Goal: Transaction & Acquisition: Book appointment/travel/reservation

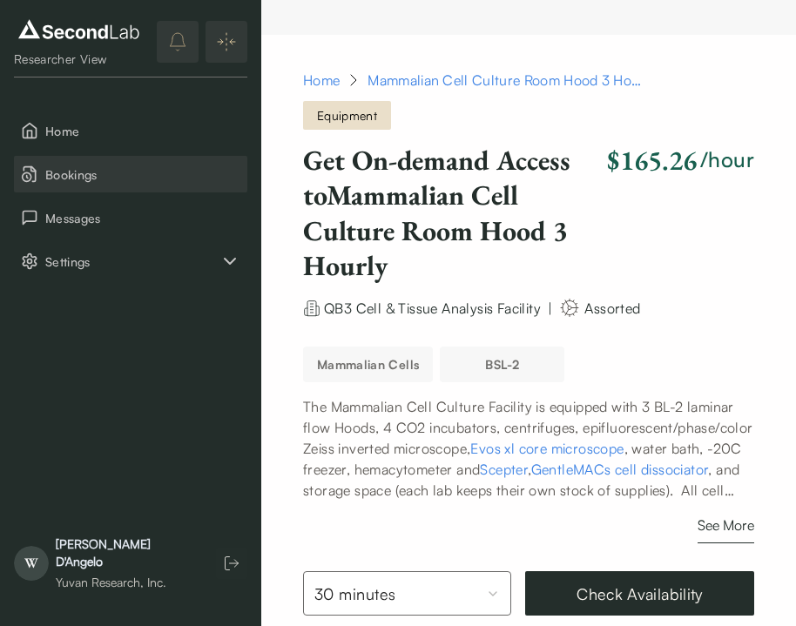
click at [81, 167] on span "Bookings" at bounding box center [142, 174] width 195 height 18
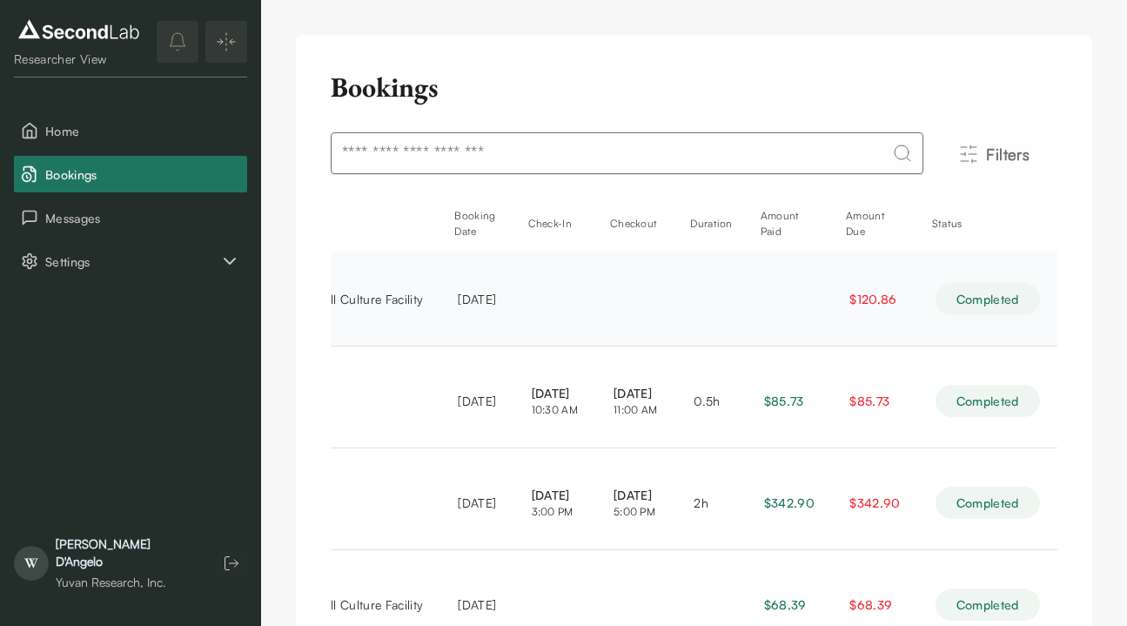
scroll to position [0, 422]
click at [795, 302] on span "$120.86" at bounding box center [872, 299] width 47 height 15
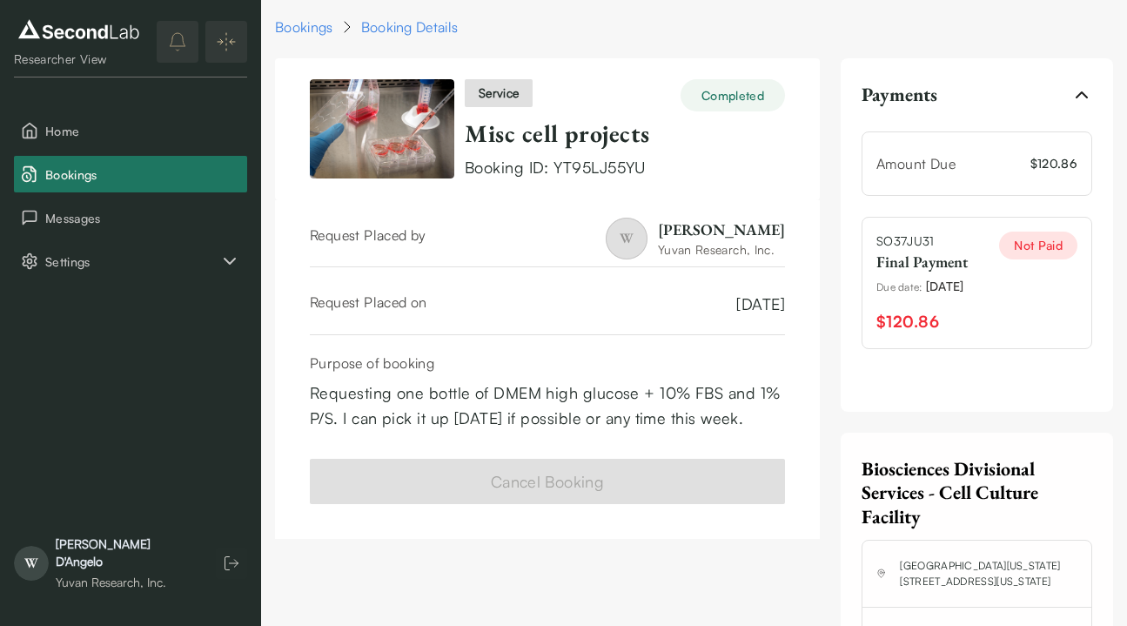
scroll to position [8, 0]
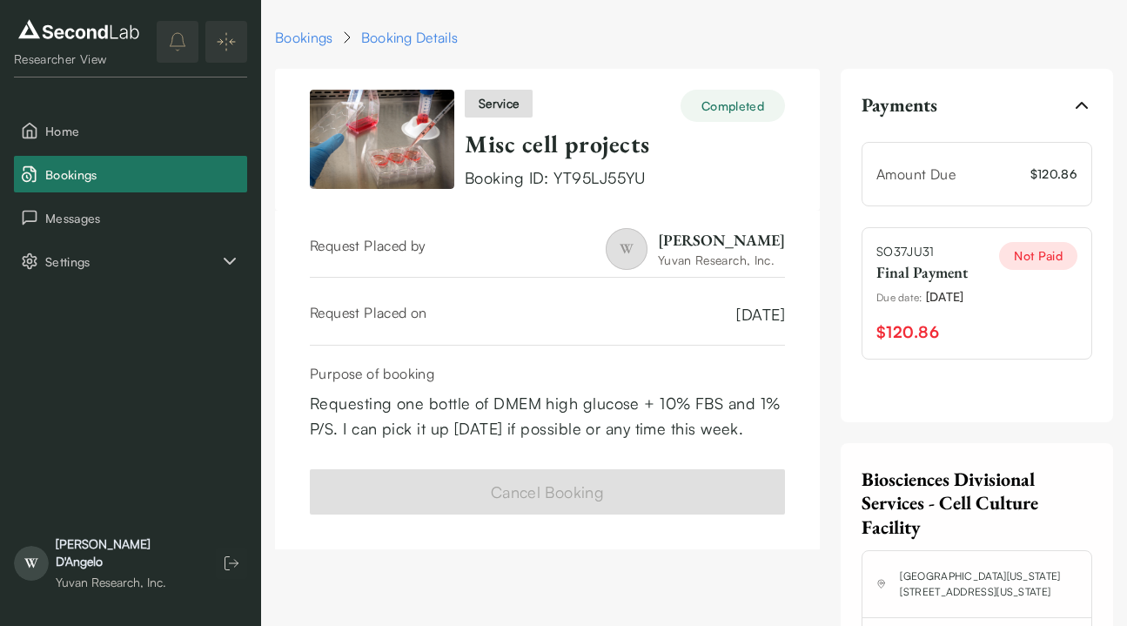
click at [795, 330] on span "$120.86" at bounding box center [907, 331] width 63 height 25
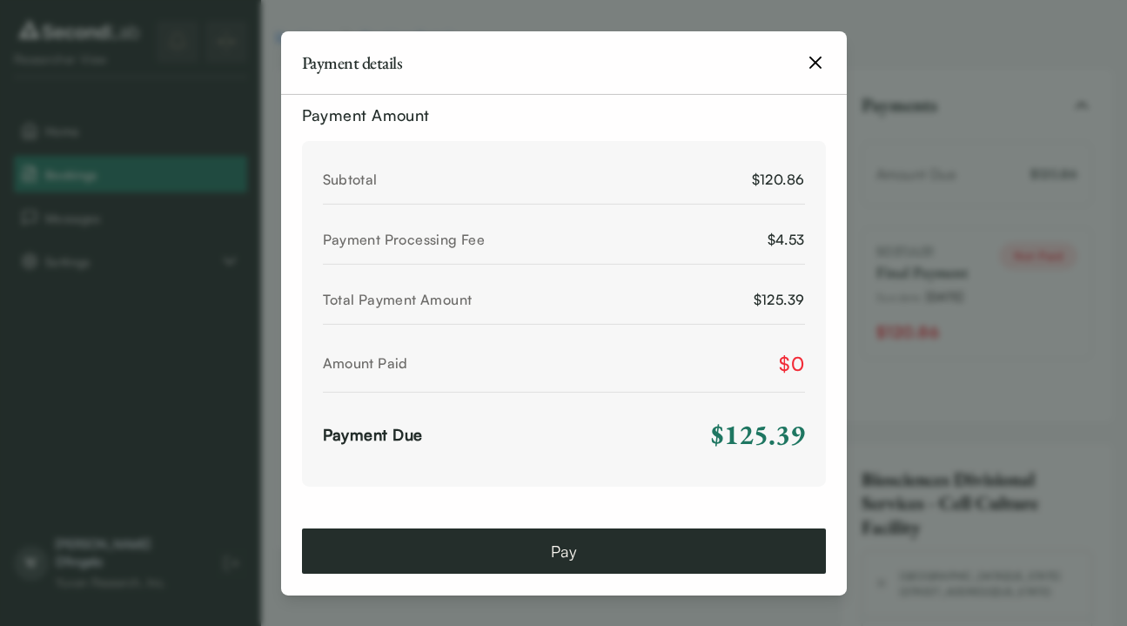
scroll to position [742, 0]
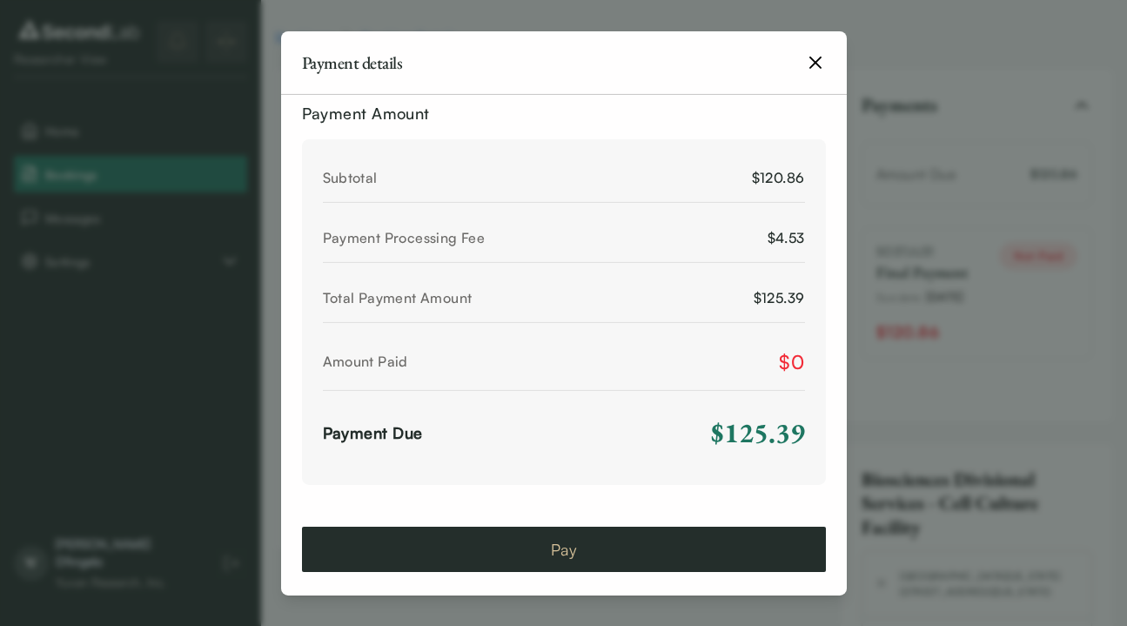
click at [651, 544] on button "Pay" at bounding box center [564, 549] width 524 height 45
click at [543, 544] on button "Pay" at bounding box center [564, 549] width 524 height 45
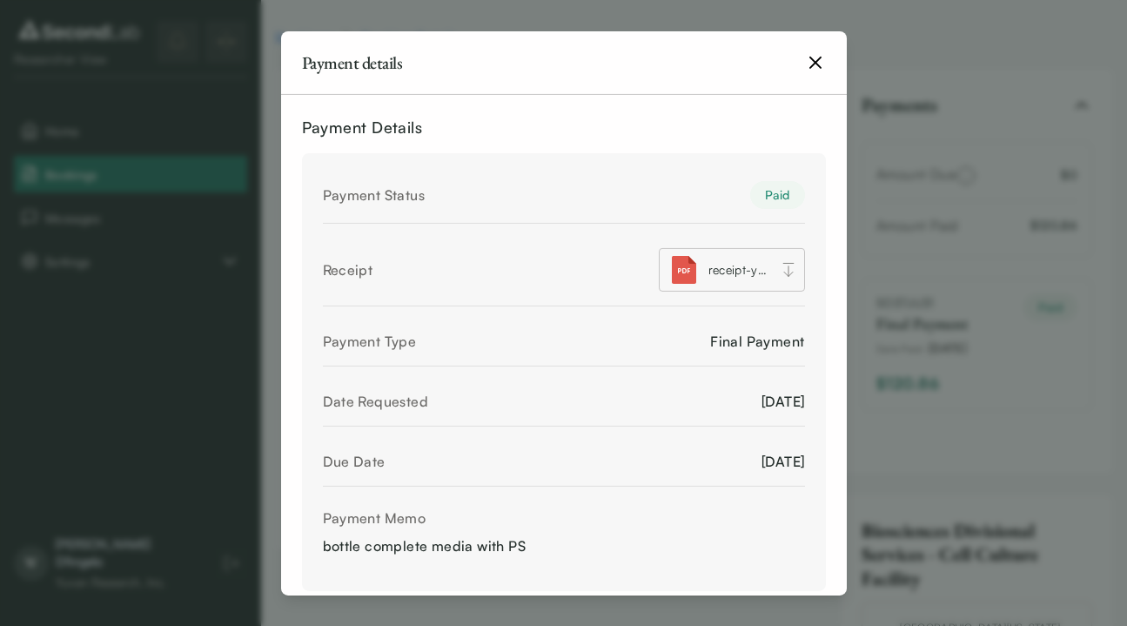
scroll to position [0, 0]
click at [795, 58] on icon "button" at bounding box center [815, 61] width 21 height 21
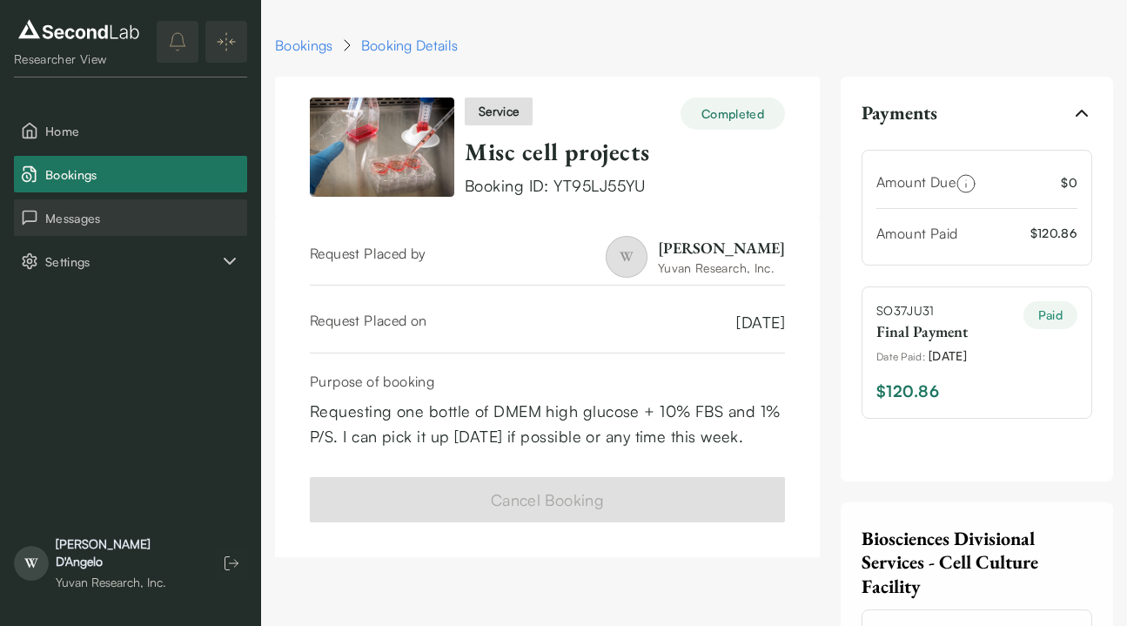
click at [106, 230] on button "Messages" at bounding box center [130, 217] width 233 height 37
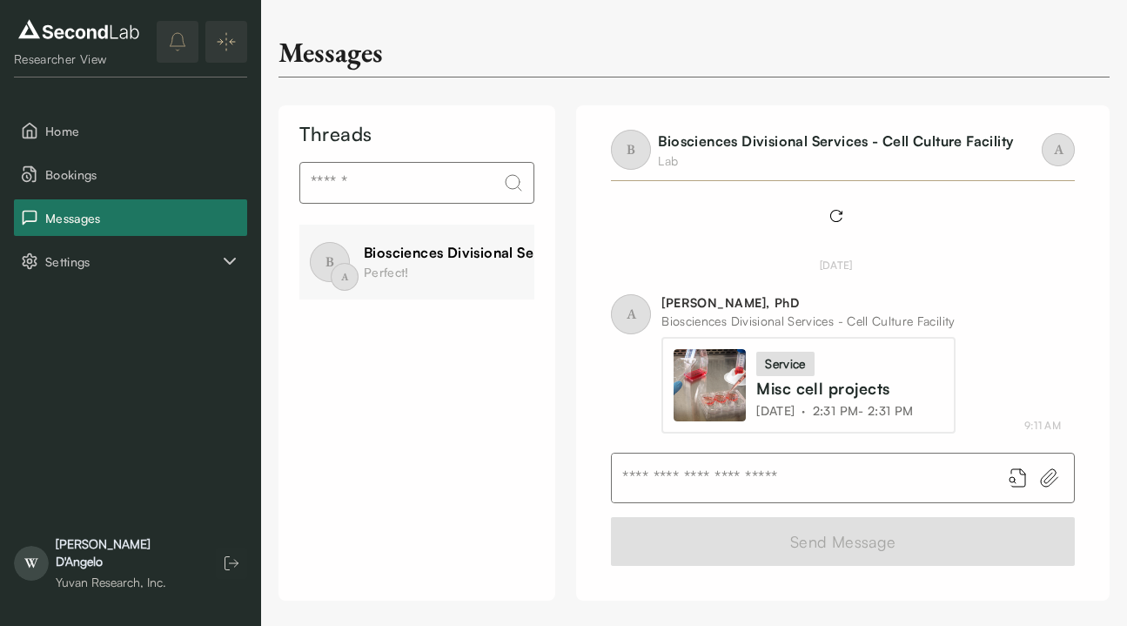
scroll to position [717, 0]
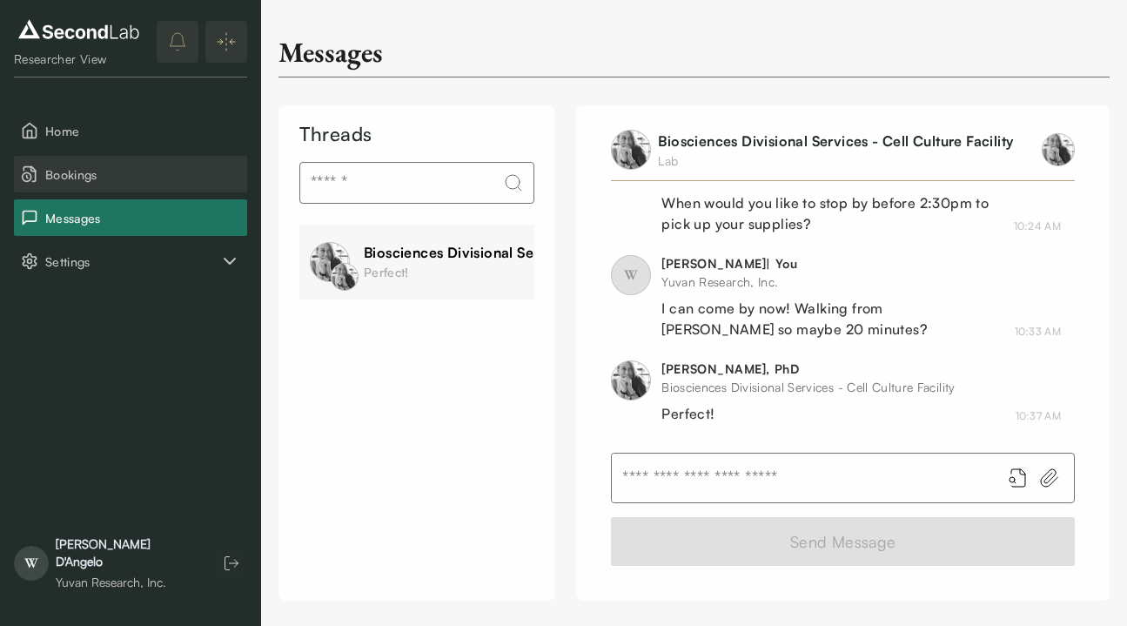
click at [64, 180] on span "Bookings" at bounding box center [142, 174] width 195 height 18
